Goal: Transaction & Acquisition: Purchase product/service

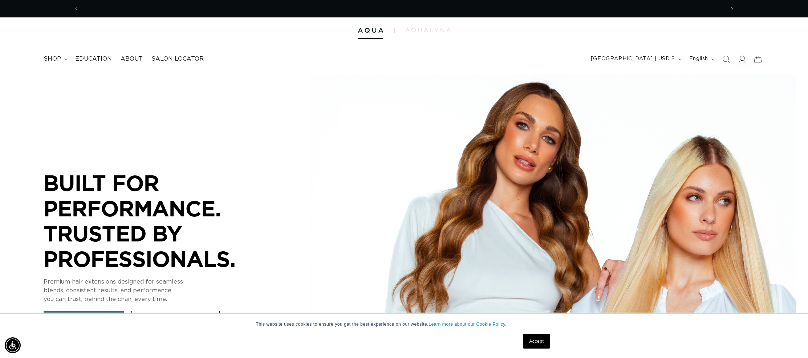
scroll to position [0, 646]
click at [53, 61] on span "shop" at bounding box center [52, 59] width 17 height 8
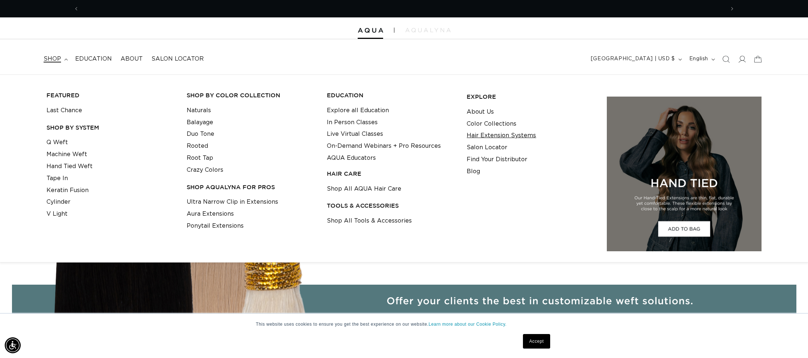
scroll to position [0, 0]
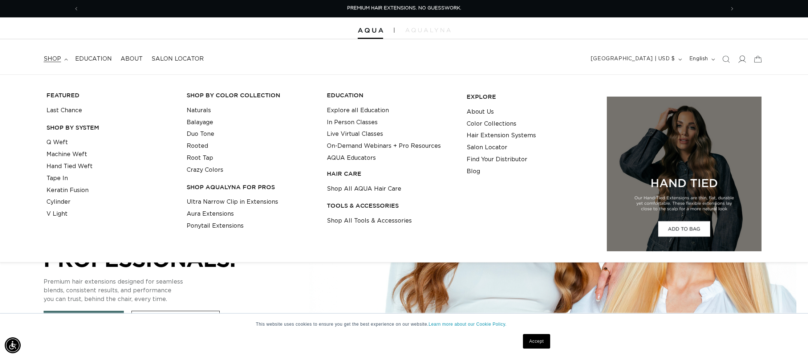
click at [738, 58] on icon at bounding box center [742, 59] width 8 height 8
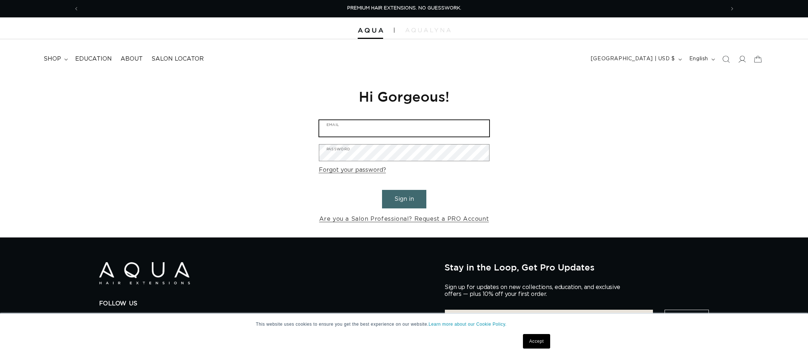
click at [356, 126] on input "Email" at bounding box center [404, 128] width 170 height 16
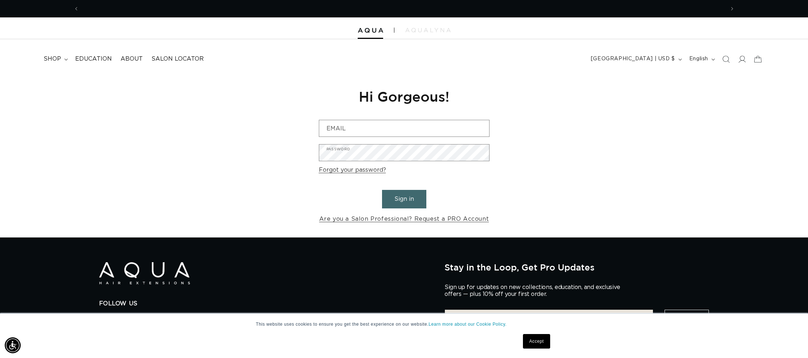
scroll to position [0, 646]
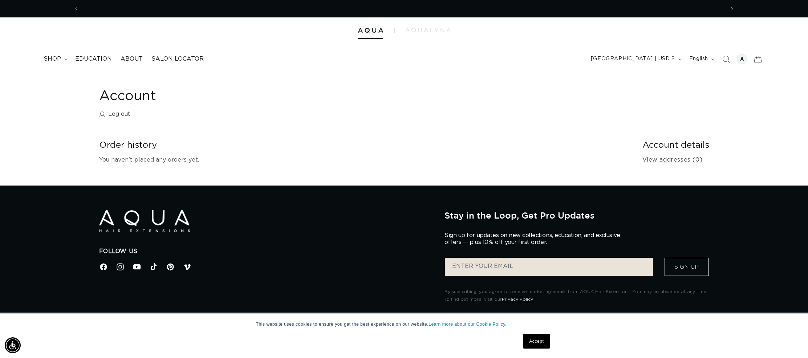
scroll to position [0, 646]
click at [62, 61] on summary "shop" at bounding box center [55, 59] width 32 height 16
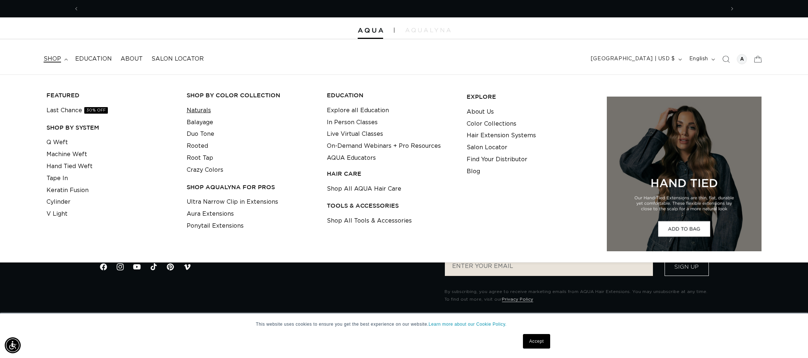
scroll to position [0, 0]
click at [205, 110] on link "Naturals" at bounding box center [199, 111] width 24 height 12
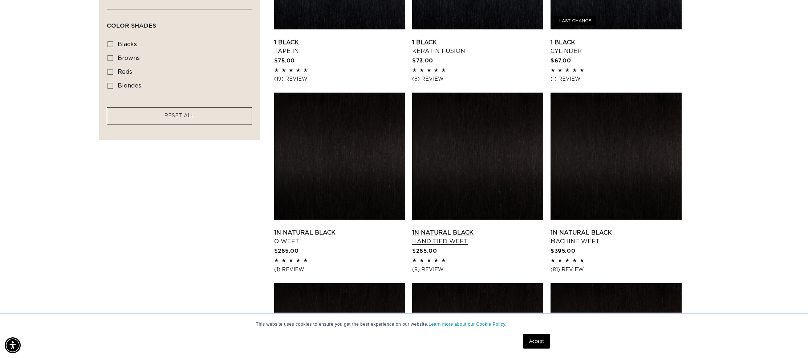
scroll to position [0, 1292]
click at [447, 238] on link "1N Natural Black Hand Tied Weft" at bounding box center [477, 236] width 131 height 17
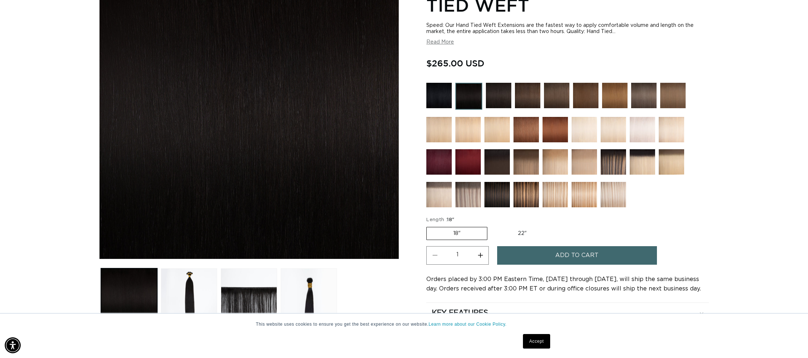
click at [507, 235] on label "22" Variant sold out or unavailable" at bounding box center [522, 233] width 62 height 12
click at [491, 226] on input "22" Variant sold out or unavailable" at bounding box center [491, 226] width 0 height 0
radio input "true"
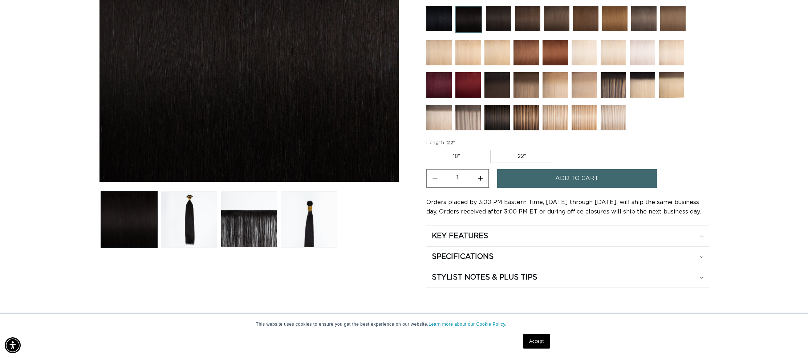
scroll to position [0, 1292]
click at [700, 237] on icon at bounding box center [702, 236] width 4 height 2
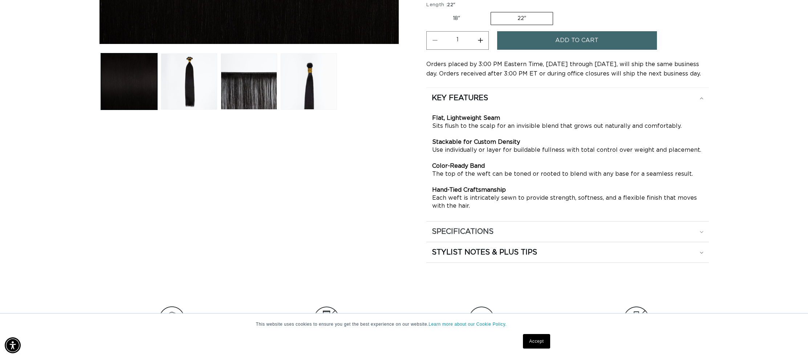
scroll to position [0, 646]
click at [705, 252] on summary "STYLIST NOTES & PLUS TIPS" at bounding box center [567, 252] width 283 height 20
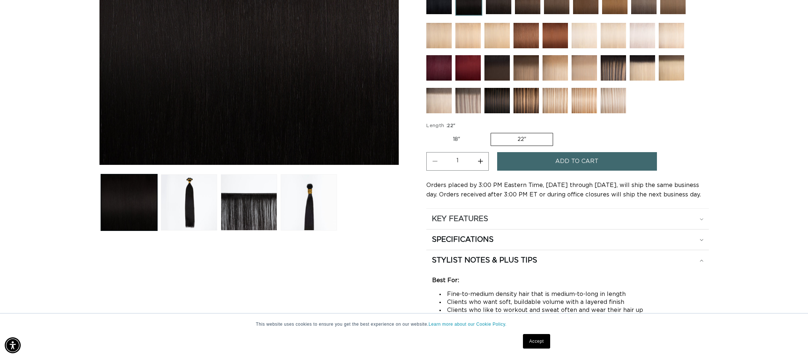
scroll to position [0, 1292]
click at [482, 165] on button "Increase quantity for 1N Natural Black - Hand Tied Weft" at bounding box center [480, 161] width 16 height 19
click at [438, 162] on button "Decrease quantity for 1N Natural Black - Hand Tied Weft" at bounding box center [435, 161] width 16 height 19
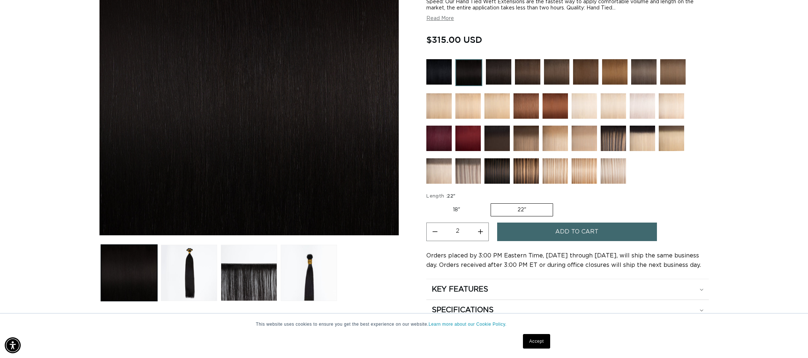
scroll to position [163, 0]
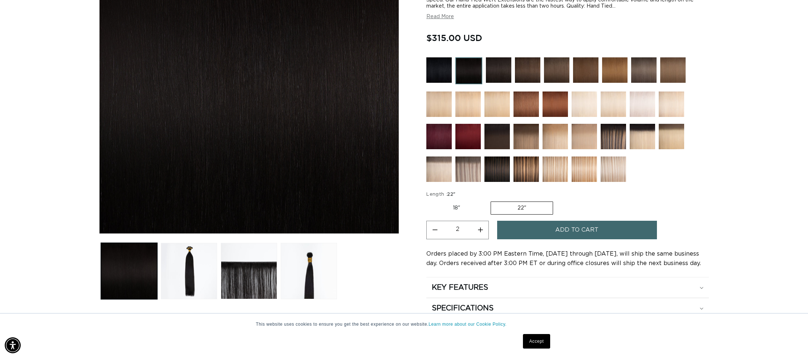
click at [437, 231] on button "Decrease quantity for 1N Natural Black - Hand Tied Weft" at bounding box center [435, 230] width 16 height 19
click at [480, 232] on button "Increase quantity for 1N Natural Black - Hand Tied Weft" at bounding box center [480, 230] width 16 height 19
click at [434, 232] on button "Decrease quantity for 1N Natural Black - Hand Tied Weft" at bounding box center [435, 230] width 16 height 19
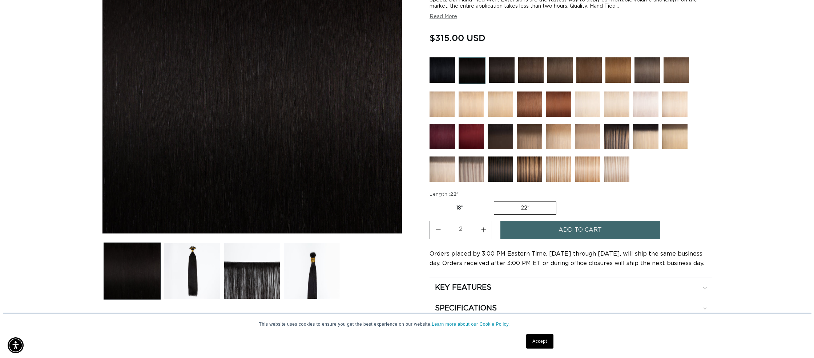
scroll to position [0, 1292]
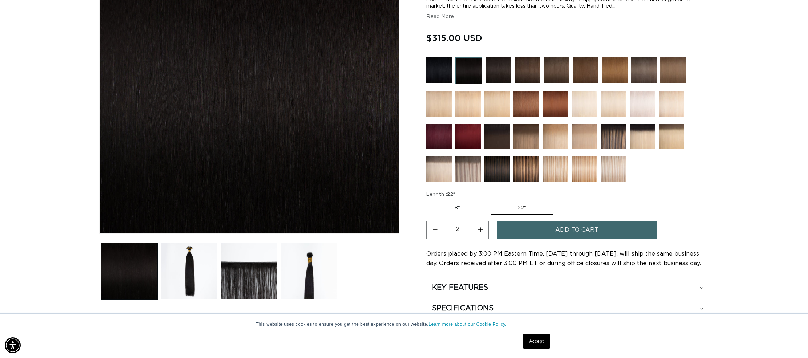
click at [434, 232] on button "Decrease quantity for 1N Natural Black - Hand Tied Weft" at bounding box center [435, 230] width 16 height 19
click at [481, 229] on button "Increase quantity for 1N Natural Black - Hand Tied Weft" at bounding box center [480, 230] width 16 height 19
type input "2"
click at [539, 235] on button "Add to cart" at bounding box center [577, 230] width 160 height 19
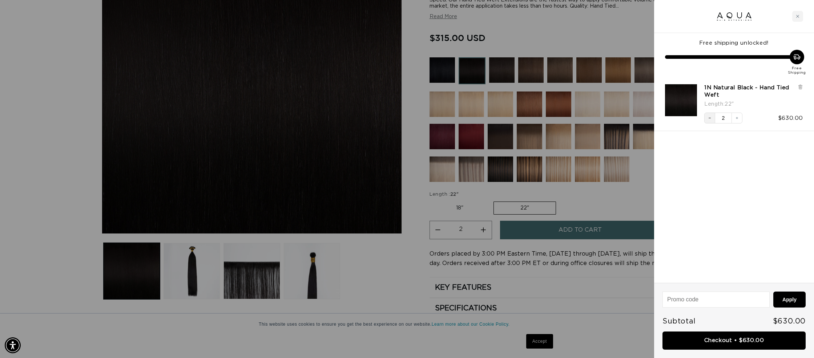
scroll to position [0, 0]
click at [711, 118] on icon "Decrease quantity" at bounding box center [709, 118] width 4 height 4
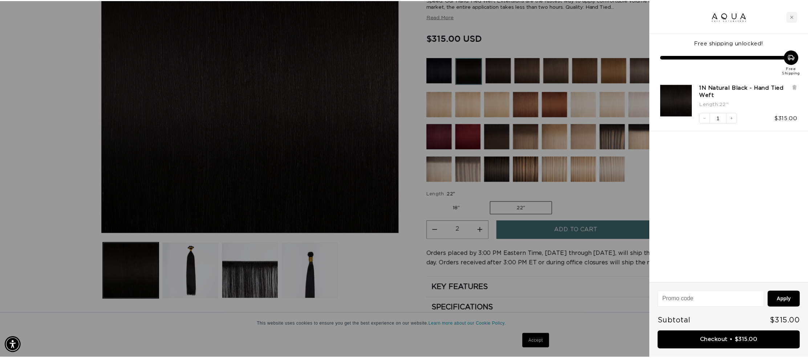
scroll to position [0, 646]
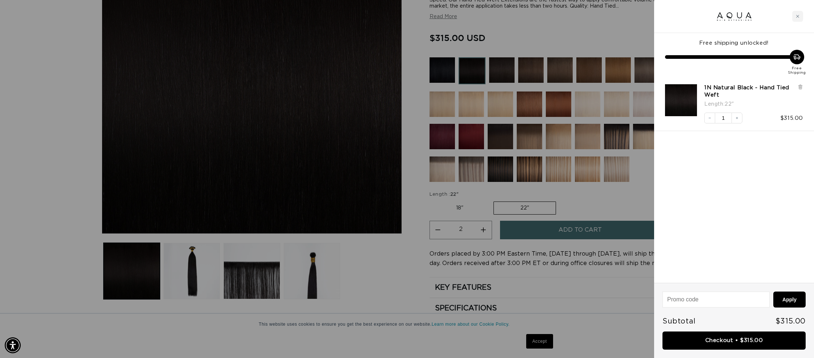
click at [625, 212] on div at bounding box center [407, 179] width 814 height 358
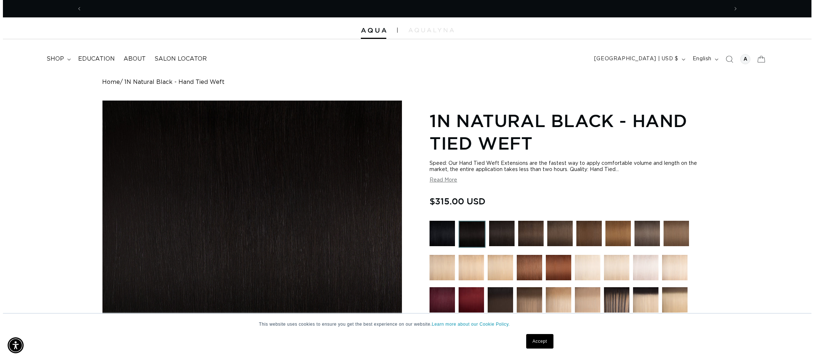
scroll to position [0, 0]
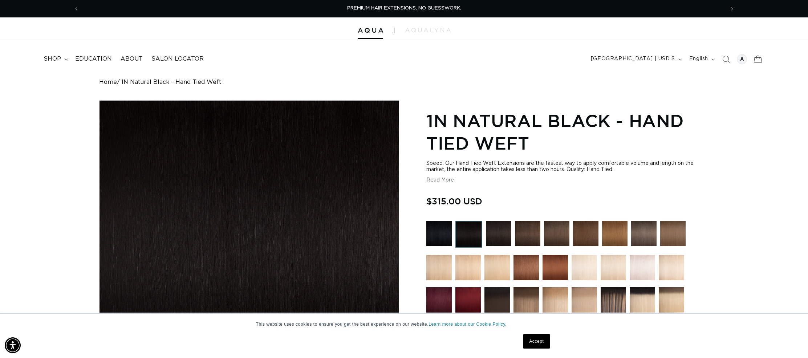
click at [764, 66] on icon at bounding box center [757, 58] width 17 height 17
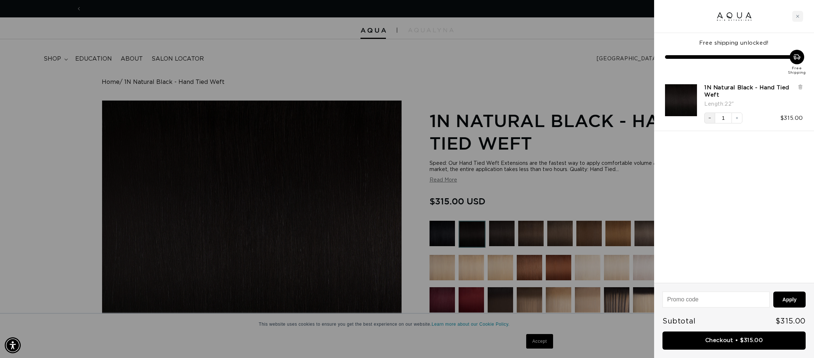
scroll to position [0, 646]
click at [706, 121] on button "Decrease quantity" at bounding box center [709, 118] width 11 height 11
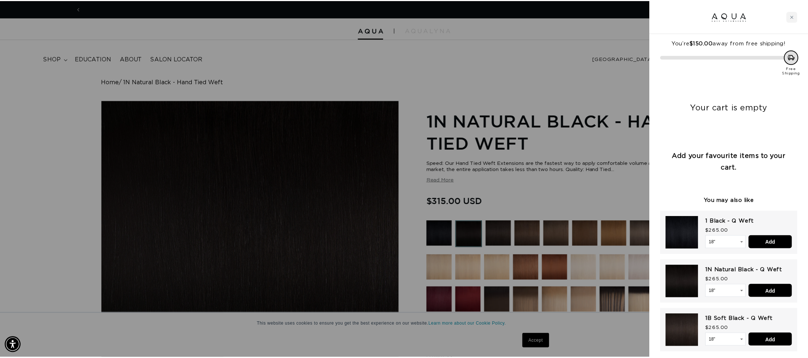
scroll to position [0, 1292]
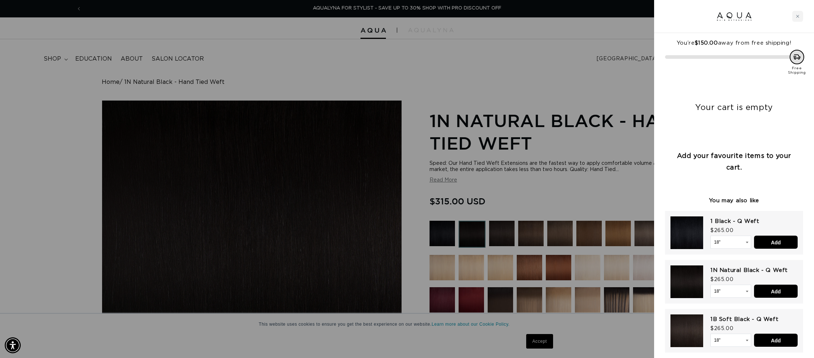
click at [604, 204] on div at bounding box center [407, 179] width 814 height 358
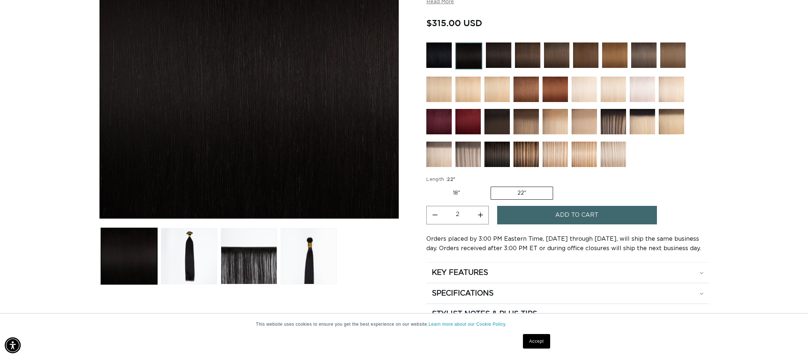
scroll to position [0, 0]
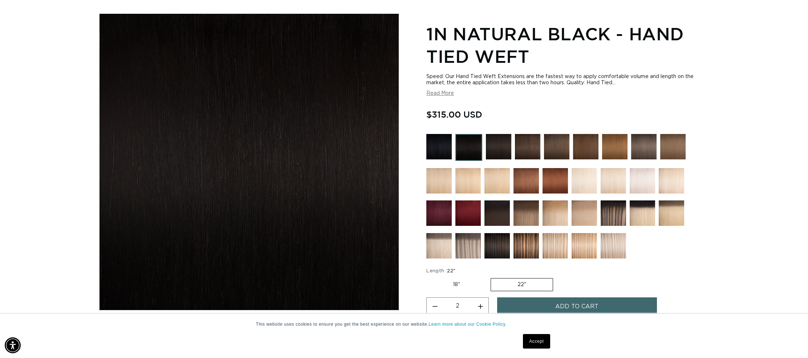
click at [466, 284] on label "18" Variant sold out or unavailable" at bounding box center [456, 285] width 60 height 12
click at [429, 277] on input "18" Variant sold out or unavailable" at bounding box center [428, 277] width 0 height 0
radio input "true"
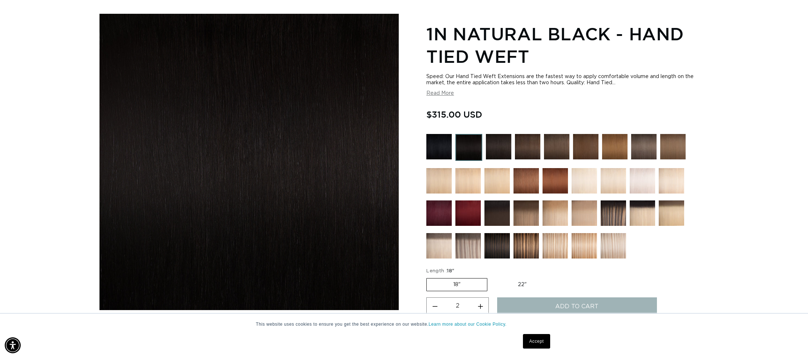
type input "1"
click at [515, 290] on label "22" Variant sold out or unavailable" at bounding box center [522, 285] width 62 height 12
click at [491, 277] on input "22" Variant sold out or unavailable" at bounding box center [491, 277] width 0 height 0
radio input "true"
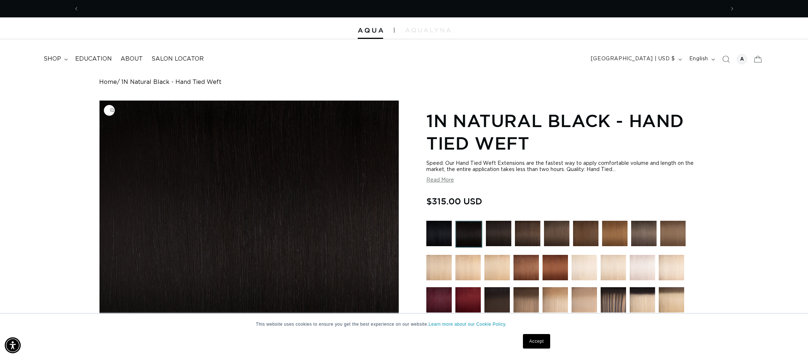
scroll to position [0, 646]
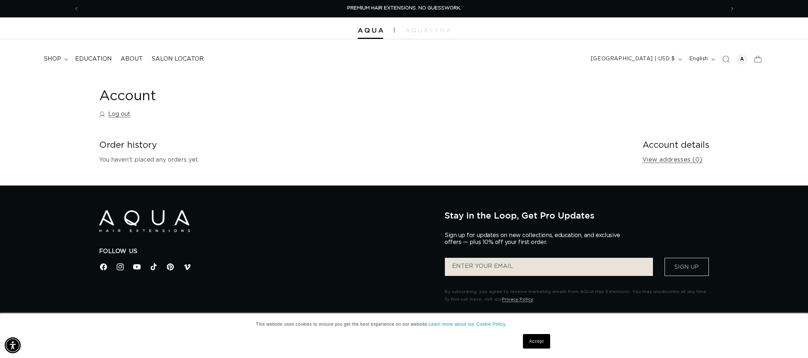
scroll to position [142, 0]
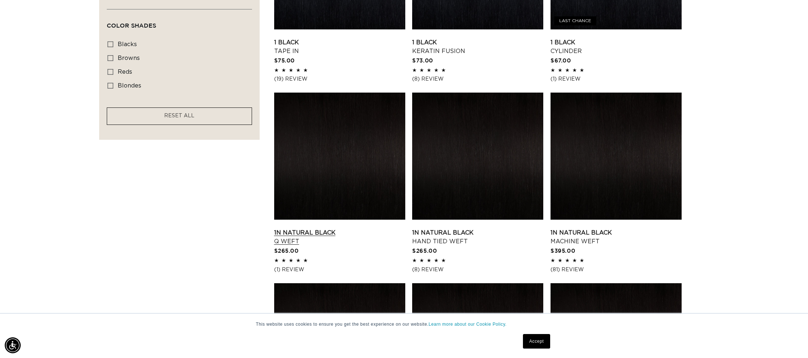
scroll to position [0, 646]
click at [302, 234] on link "1N Natural Black Q Weft" at bounding box center [339, 236] width 131 height 17
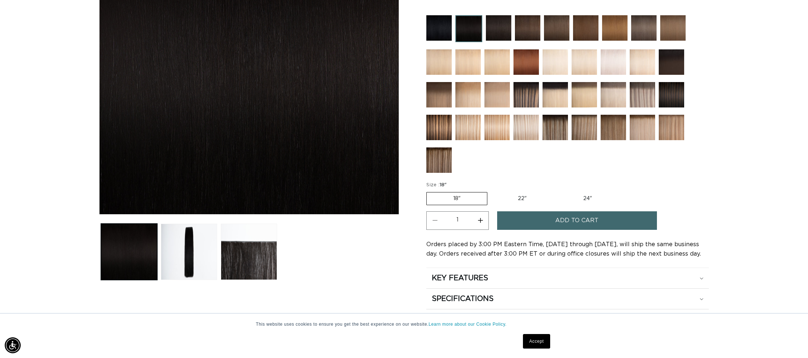
click at [511, 198] on label "22" Variant sold out or unavailable" at bounding box center [522, 199] width 62 height 12
click at [491, 191] on input "22" Variant sold out or unavailable" at bounding box center [491, 191] width 0 height 0
radio input "true"
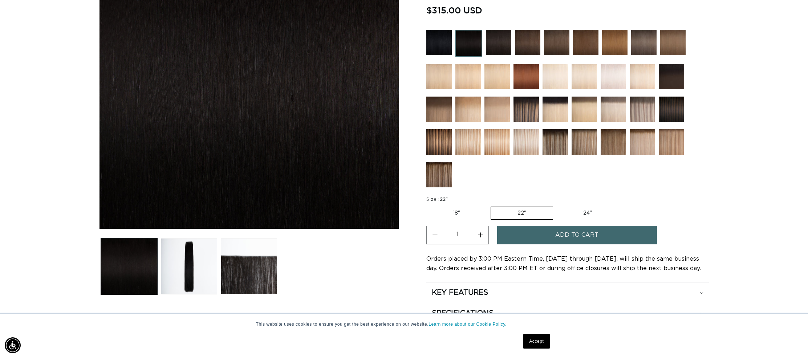
scroll to position [252, 0]
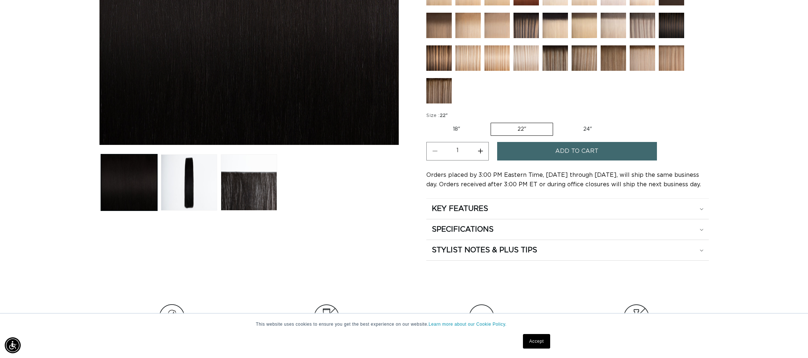
click at [483, 149] on button "Increase quantity for 1N Natural Black - Q Weft" at bounding box center [480, 151] width 16 height 19
type input "3"
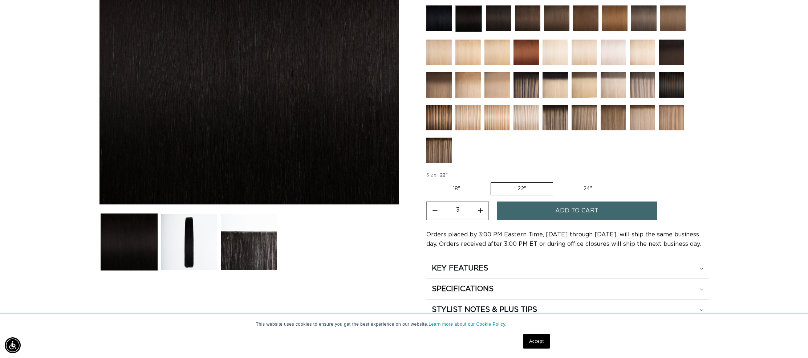
click at [545, 210] on button "Add to cart" at bounding box center [577, 211] width 160 height 19
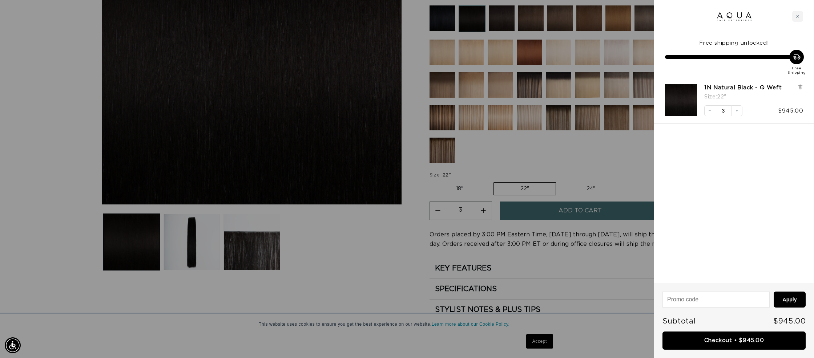
scroll to position [0, 1292]
click at [500, 202] on button "Add to cart" at bounding box center [580, 211] width 160 height 19
click at [709, 113] on button "Decrease quantity" at bounding box center [709, 110] width 11 height 11
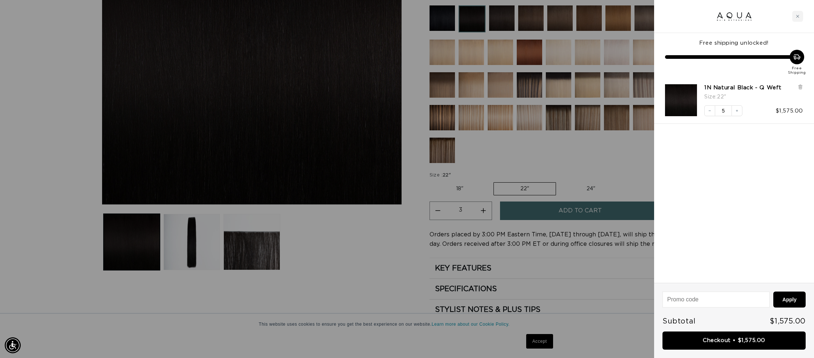
click at [709, 114] on button "Decrease quantity" at bounding box center [709, 110] width 11 height 11
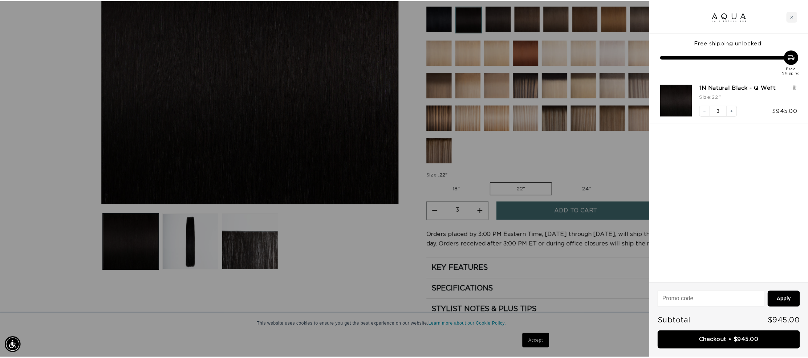
scroll to position [0, 646]
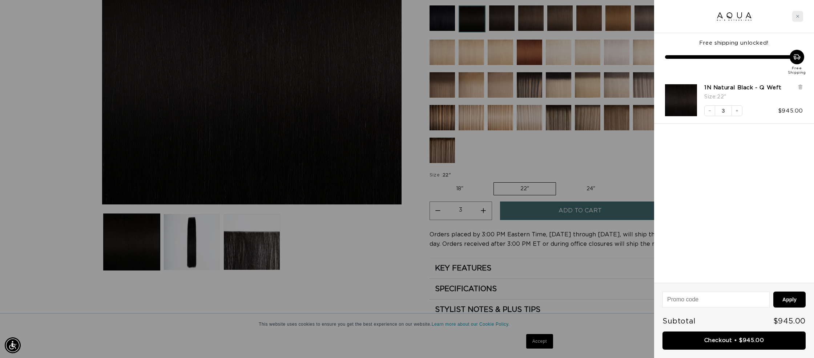
click at [800, 14] on div "Close cart" at bounding box center [797, 16] width 11 height 11
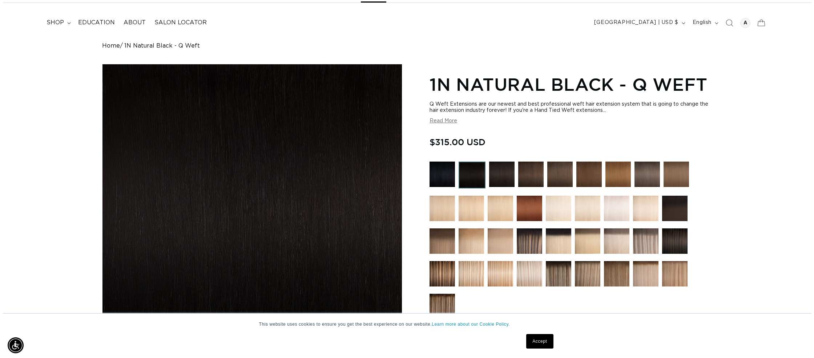
scroll to position [36, 0]
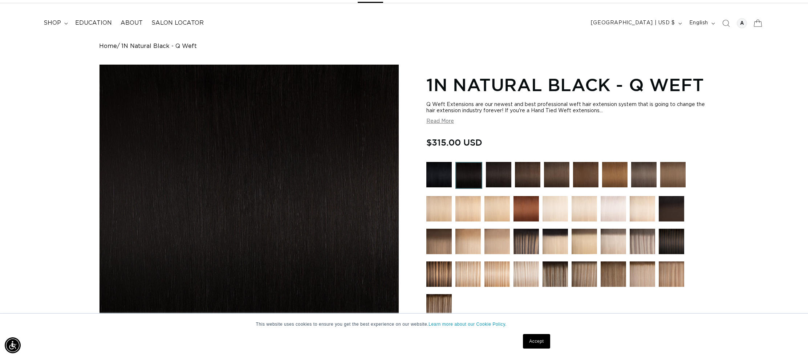
click at [757, 23] on icon at bounding box center [757, 23] width 17 height 17
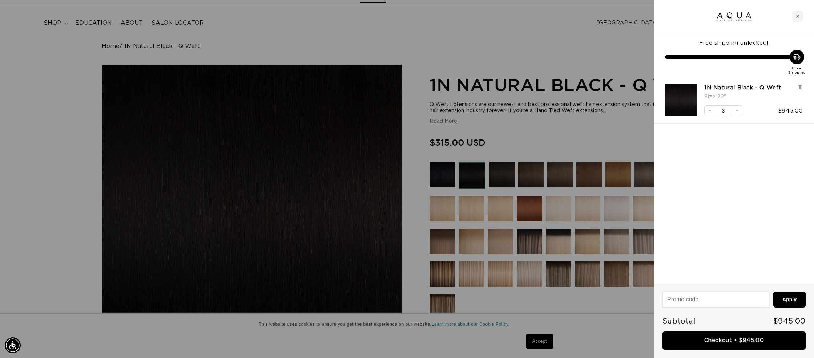
scroll to position [0, 0]
click at [684, 340] on link "Checkout • $945.00" at bounding box center [733, 341] width 143 height 19
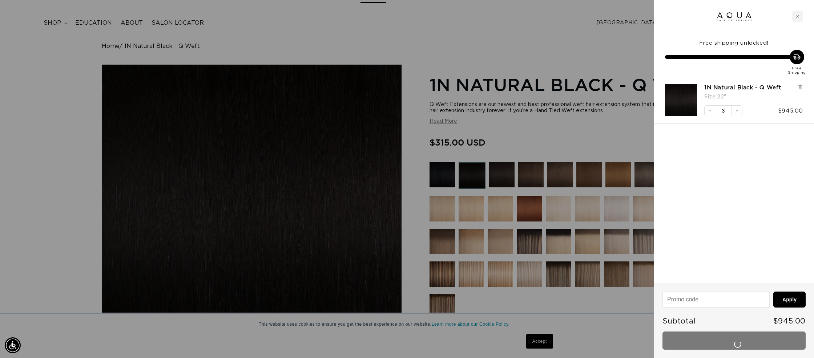
scroll to position [0, 646]
